Goal: Task Accomplishment & Management: Manage account settings

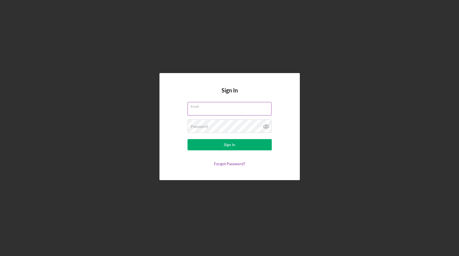
click at [201, 111] on input "Email" at bounding box center [230, 108] width 84 height 13
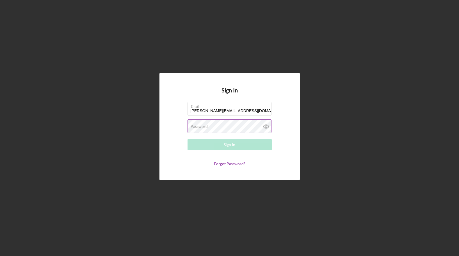
type input "[PERSON_NAME][EMAIL_ADDRESS][DOMAIN_NAME]"
click at [199, 126] on label "Password" at bounding box center [199, 126] width 17 height 4
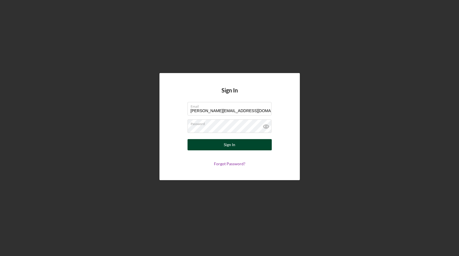
click at [198, 145] on button "Sign In" at bounding box center [230, 144] width 84 height 11
